Goal: Task Accomplishment & Management: Use online tool/utility

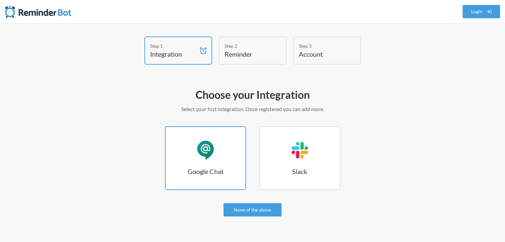
click at [227, 165] on link "Google Chat Google Chat" at bounding box center [205, 159] width 81 height 64
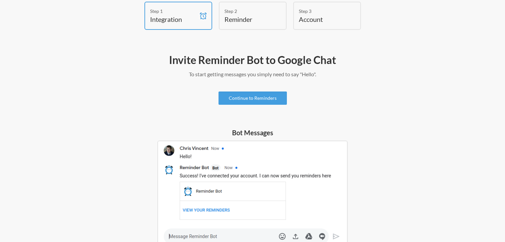
scroll to position [23, 0]
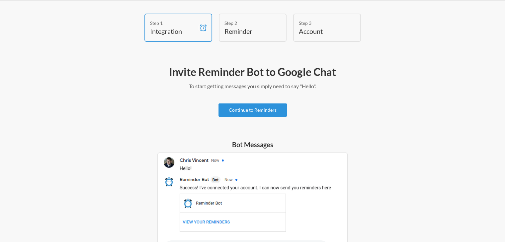
click at [261, 113] on link "Continue to Reminders" at bounding box center [253, 110] width 68 height 13
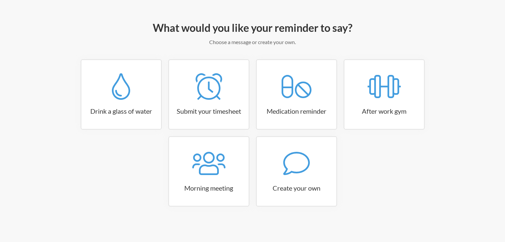
scroll to position [67, 0]
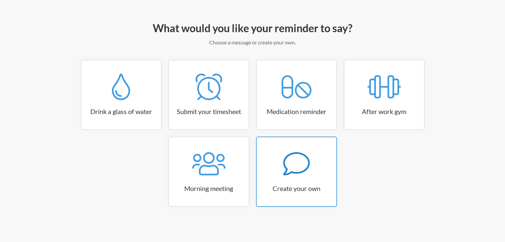
click at [306, 176] on icon at bounding box center [296, 164] width 27 height 27
select select "11:30:00"
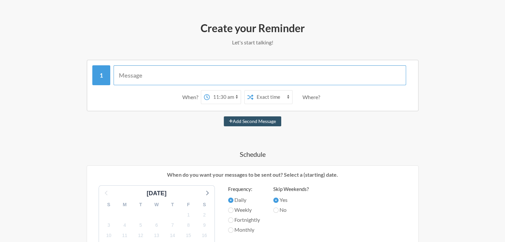
click at [221, 73] on input "text" at bounding box center [260, 75] width 293 height 20
type input "Please fill the task tracker with all the threads you have been plugged into la…"
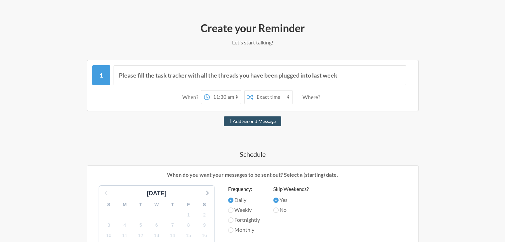
click at [218, 98] on select "12:00 am 12:15 am 12:30 am 12:45 am 1:00 am 1:15 am 1:30 am 1:45 am 2:00 am 2:1…" at bounding box center [225, 97] width 31 height 13
select select "17:00:00"
click at [210, 91] on select "12:00 am 12:15 am 12:30 am 12:45 am 1:00 am 1:15 am 1:30 am 1:45 am 2:00 am 2:1…" at bounding box center [225, 97] width 31 height 13
click at [277, 97] on select "Exact time Random time" at bounding box center [272, 97] width 39 height 13
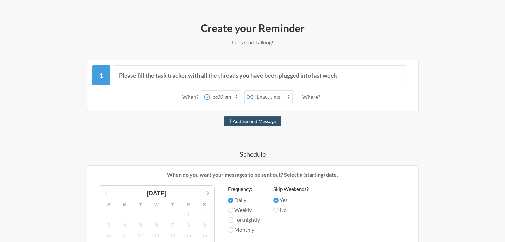
click at [307, 100] on div "Where?" at bounding box center [313, 97] width 20 height 14
click at [310, 97] on div "Where?" at bounding box center [313, 97] width 20 height 14
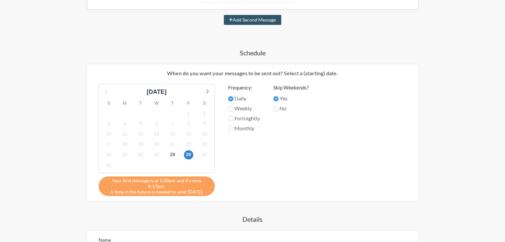
scroll to position [169, 0]
click at [246, 108] on label "Weekly" at bounding box center [244, 108] width 32 height 8
click at [233, 108] on input "Weekly" at bounding box center [230, 108] width 5 height 5
radio input "true"
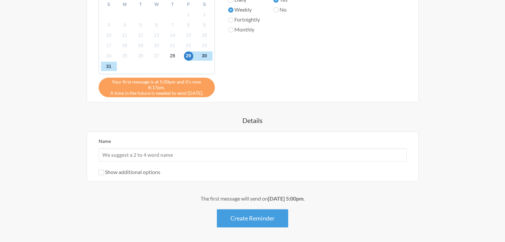
scroll to position [268, 0]
click at [219, 148] on input "Name" at bounding box center [253, 154] width 308 height 13
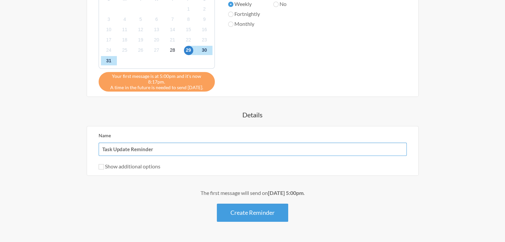
scroll to position [285, 0]
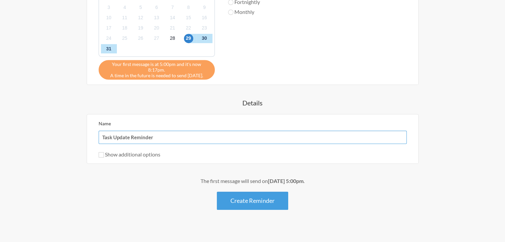
type input "Task Update Reminder"
click at [100, 152] on input "Show additional options" at bounding box center [101, 154] width 5 height 5
checkbox input "true"
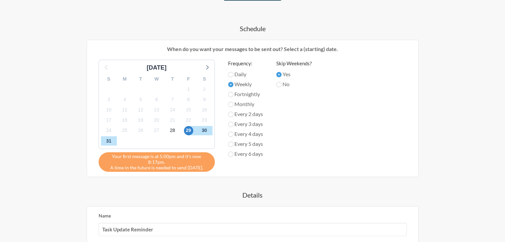
scroll to position [192, 0]
click at [209, 68] on icon at bounding box center [207, 67] width 9 height 9
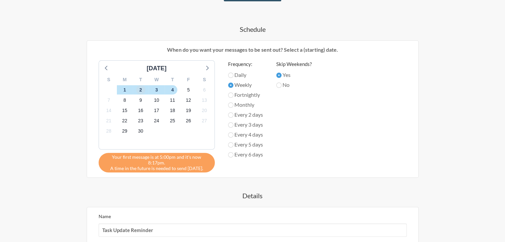
click at [139, 91] on span "2" at bounding box center [140, 89] width 9 height 9
click at [102, 68] on icon at bounding box center [106, 67] width 9 height 9
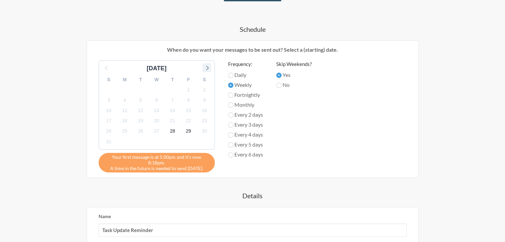
click at [205, 65] on icon at bounding box center [207, 67] width 9 height 9
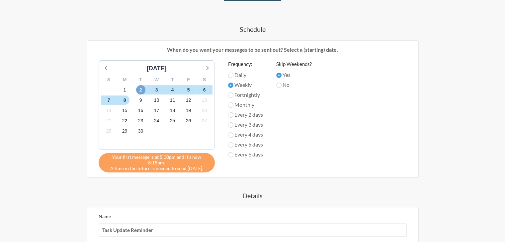
click at [140, 89] on span "2" at bounding box center [140, 89] width 9 height 9
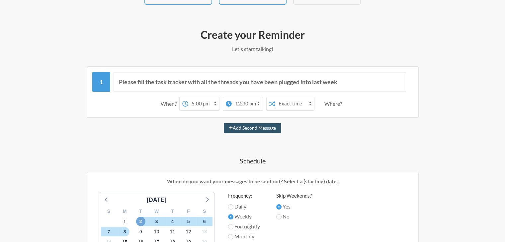
scroll to position [60, 0]
click at [252, 105] on select "12:00 am 12:15 am 12:30 am 12:45 am 1:00 am 1:15 am 1:30 am 1:45 am 2:00 am 2:1…" at bounding box center [247, 103] width 31 height 13
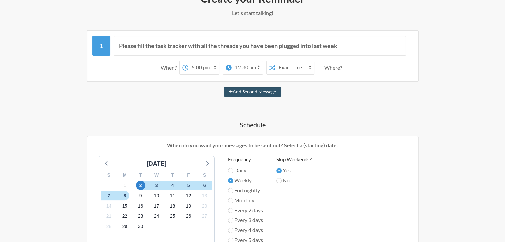
scroll to position [97, 0]
click at [194, 66] on select "12:00 am 12:15 am 12:30 am 12:45 am 1:00 am 1:15 am 1:30 am 1:45 am 2:00 am 2:1…" at bounding box center [203, 66] width 31 height 13
click at [240, 64] on select "12:00 am 12:15 am 12:30 am 12:45 am 1:00 am 1:15 am 1:30 am 1:45 am 2:00 am 2:1…" at bounding box center [247, 66] width 31 height 13
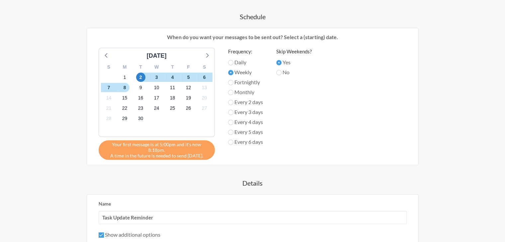
scroll to position [314, 0]
